Goal: Task Accomplishment & Management: Manage account settings

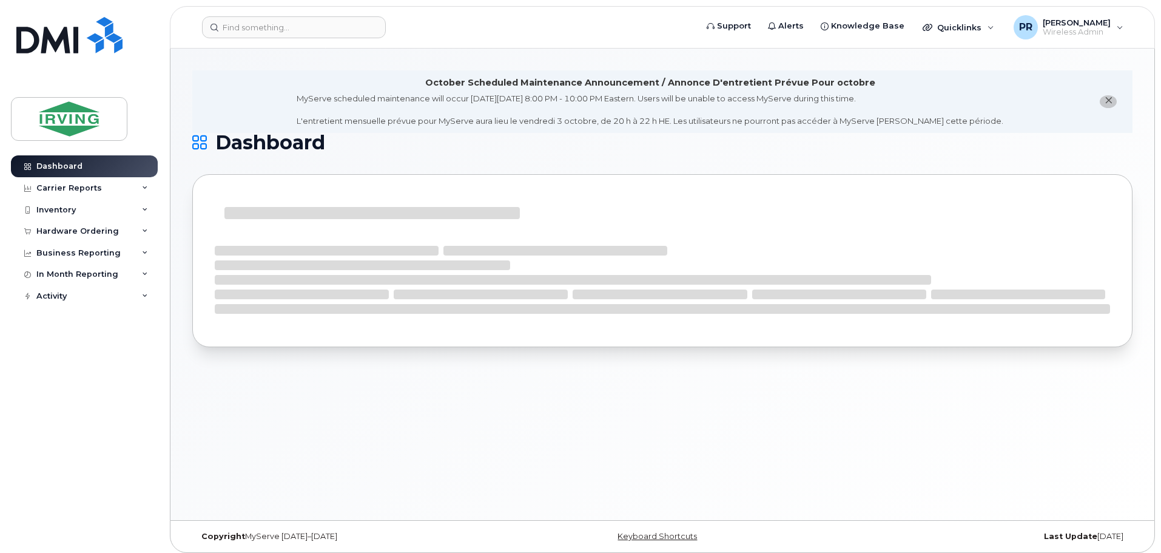
click at [1110, 99] on icon "close notification" at bounding box center [1109, 100] width 8 height 8
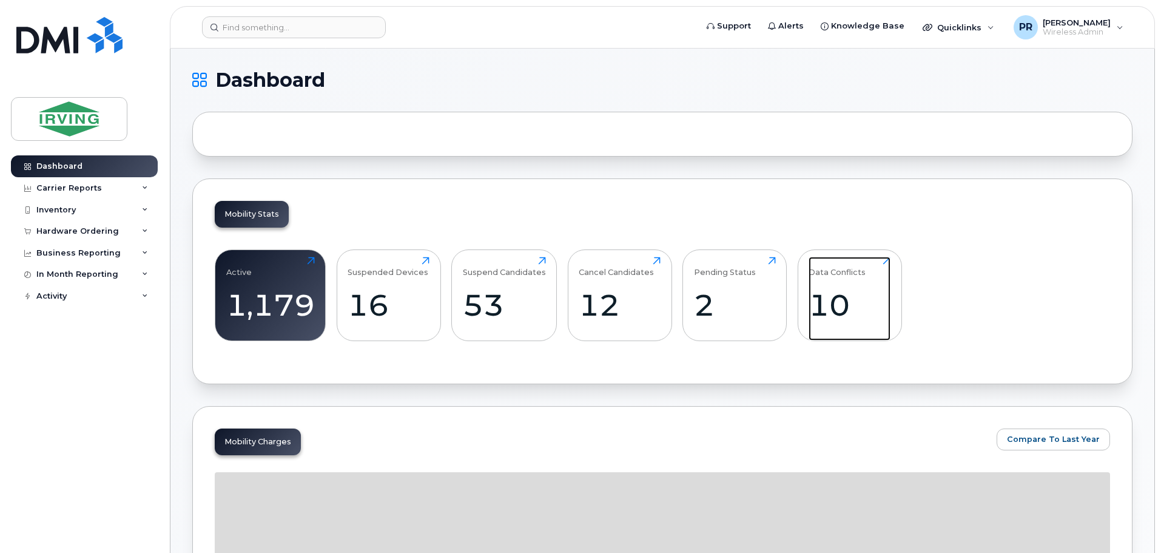
drag, startPoint x: 842, startPoint y: 298, endPoint x: 803, endPoint y: 285, distance: 41.6
click at [842, 298] on div "10" at bounding box center [850, 305] width 82 height 36
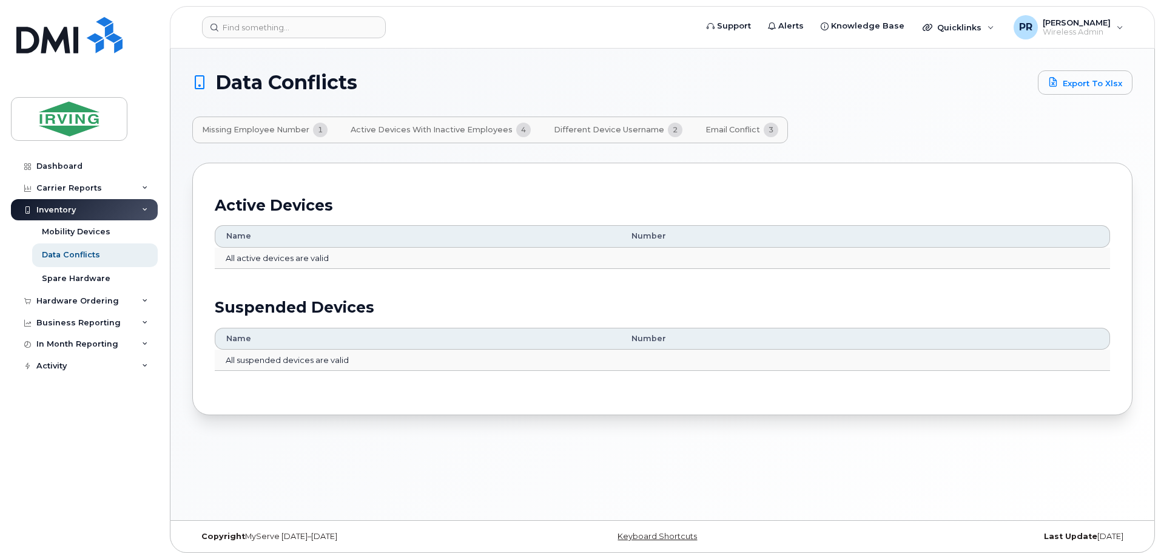
click at [722, 129] on span "Email Conflict" at bounding box center [733, 130] width 55 height 10
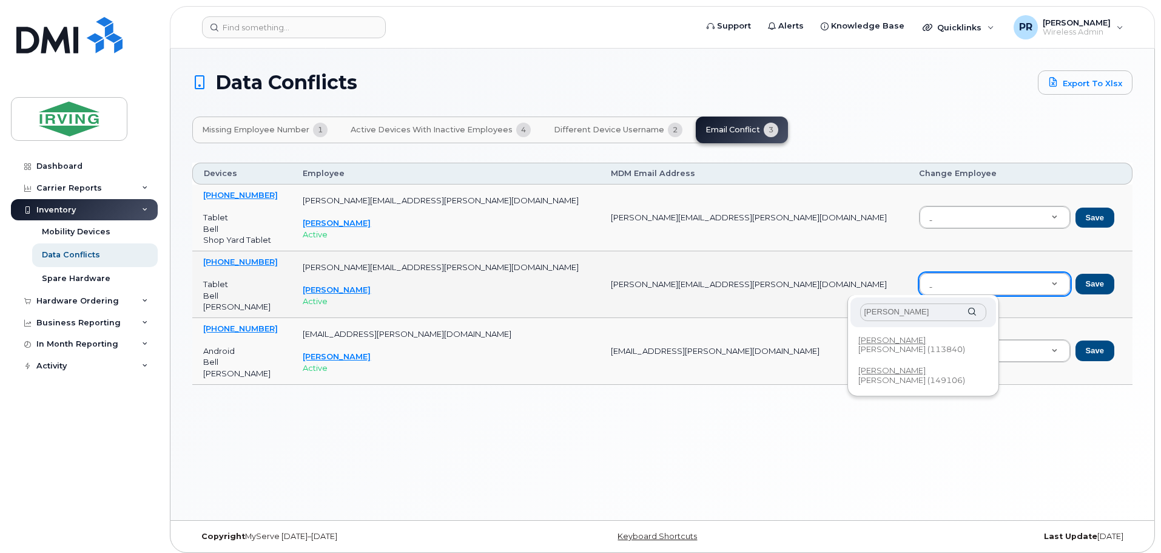
type input "[PERSON_NAME]"
drag, startPoint x: 918, startPoint y: 309, endPoint x: 824, endPoint y: 314, distance: 93.5
click at [824, 314] on body "Support Alerts Knowledge Base Quicklinks Suspend / Cancel Device Change SIM Car…" at bounding box center [580, 279] width 1161 height 559
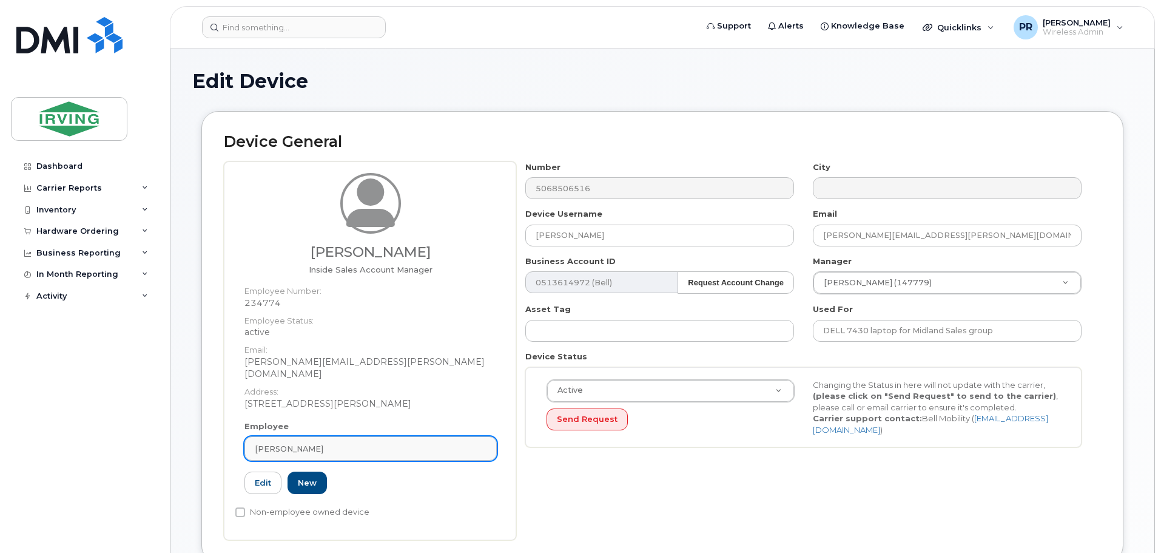
click at [342, 443] on div "[PERSON_NAME]" at bounding box center [371, 449] width 232 height 12
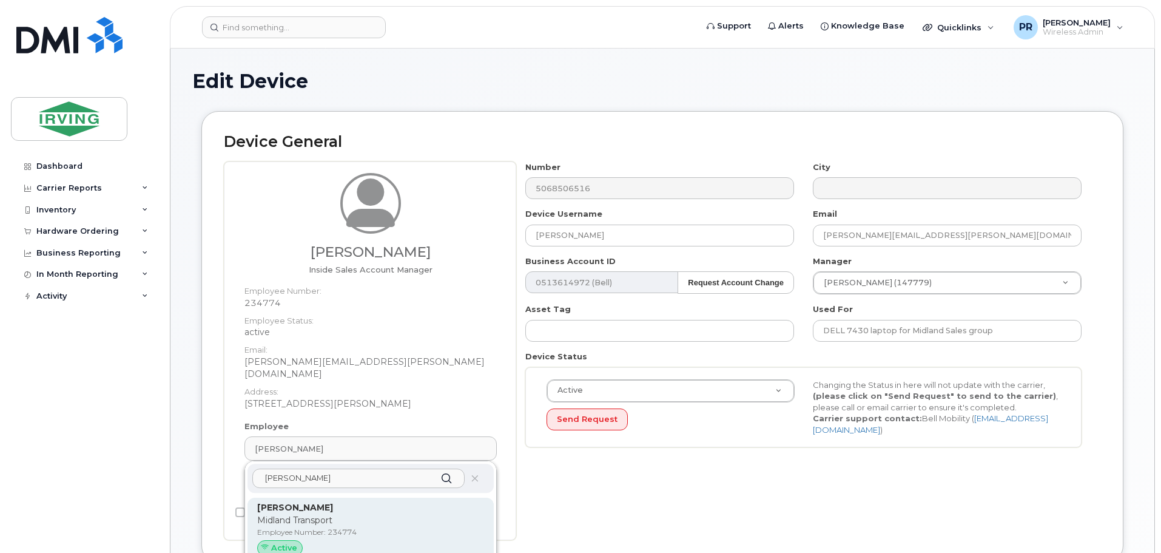
type input "[PERSON_NAME]"
click at [314, 514] on p "Midland Transport" at bounding box center [370, 520] width 227 height 13
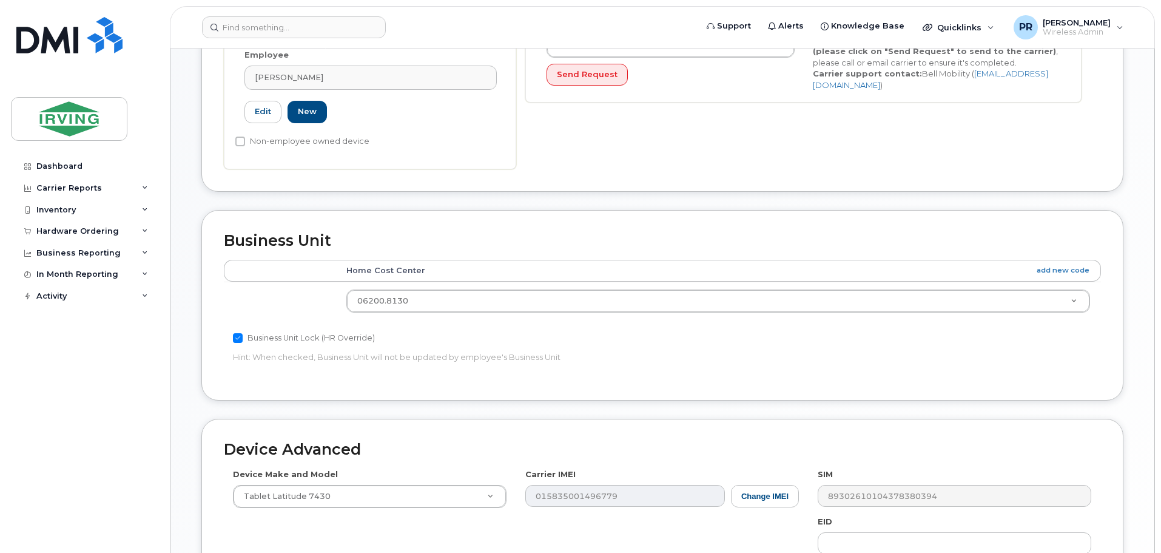
scroll to position [561, 0]
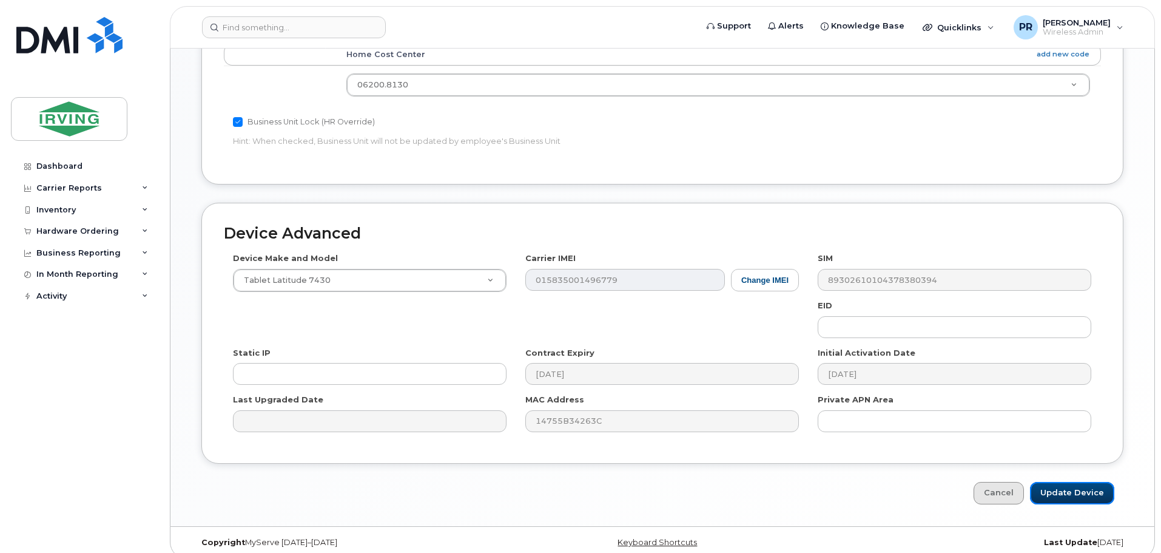
drag, startPoint x: 1067, startPoint y: 479, endPoint x: 1011, endPoint y: 475, distance: 56.5
click at [1067, 482] on input "Update Device" at bounding box center [1072, 493] width 84 height 22
type input "Saving..."
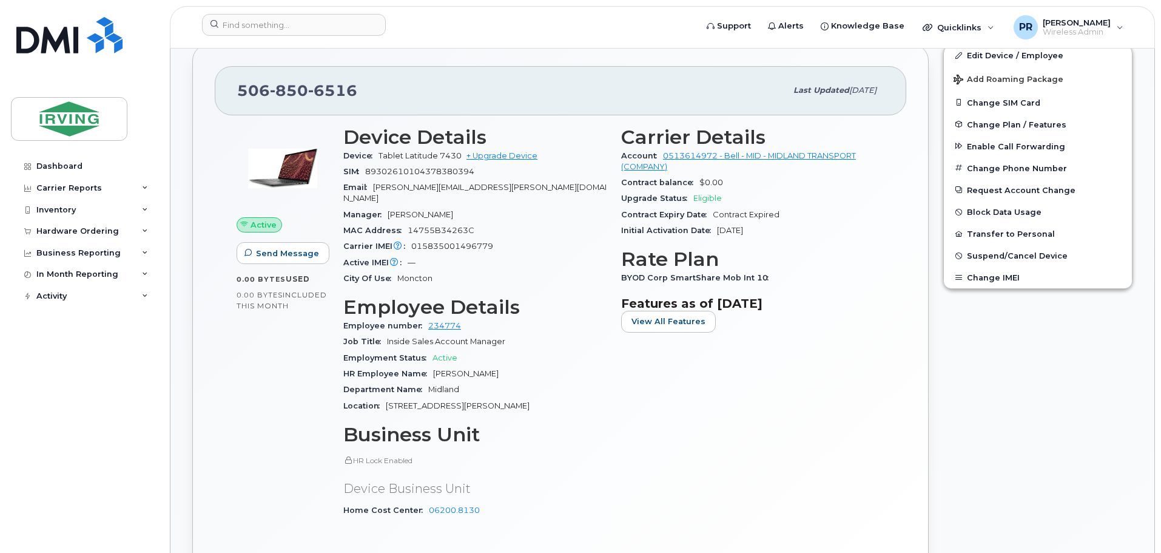
scroll to position [425, 0]
click at [466, 242] on span "015835001496779" at bounding box center [452, 246] width 82 height 9
copy span "015835001496779"
